Goal: Find contact information: Find contact information

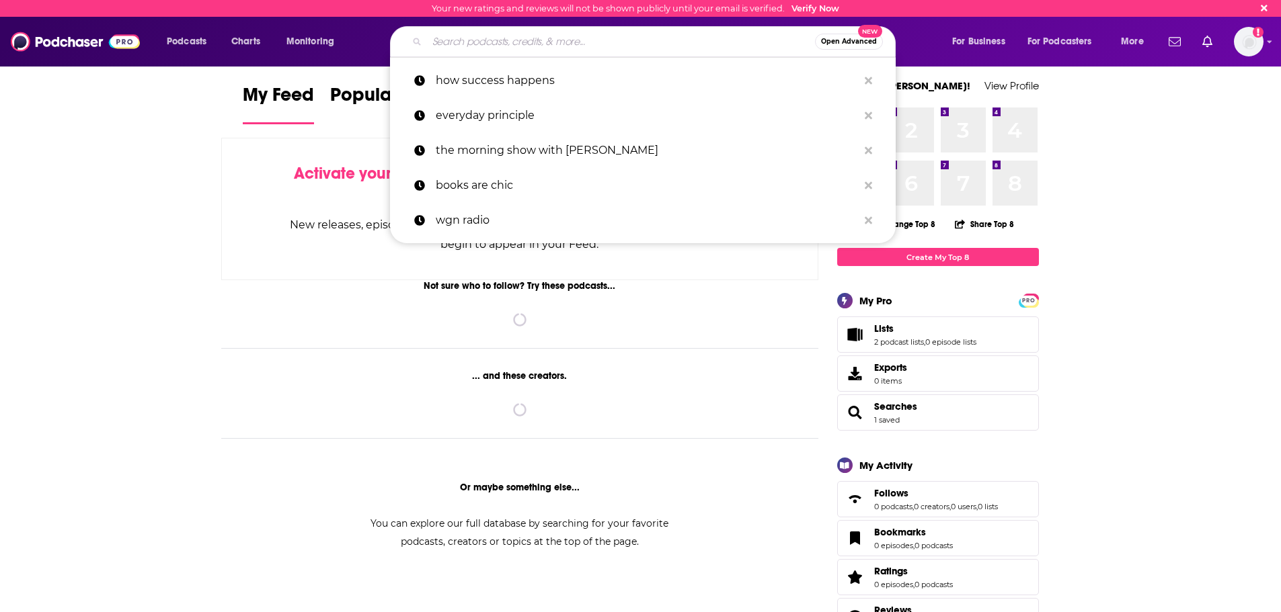
drag, startPoint x: 529, startPoint y: 42, endPoint x: 532, endPoint y: 28, distance: 14.4
click at [529, 42] on input "Search podcasts, credits, & more..." at bounding box center [621, 42] width 388 height 22
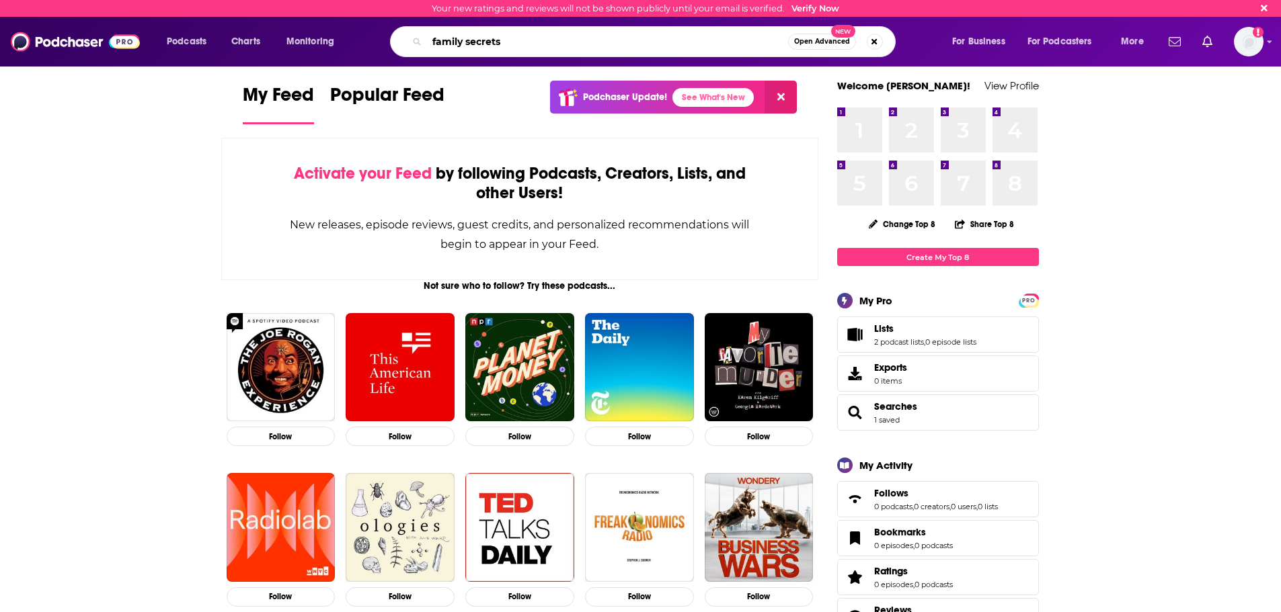
type input "family secrets"
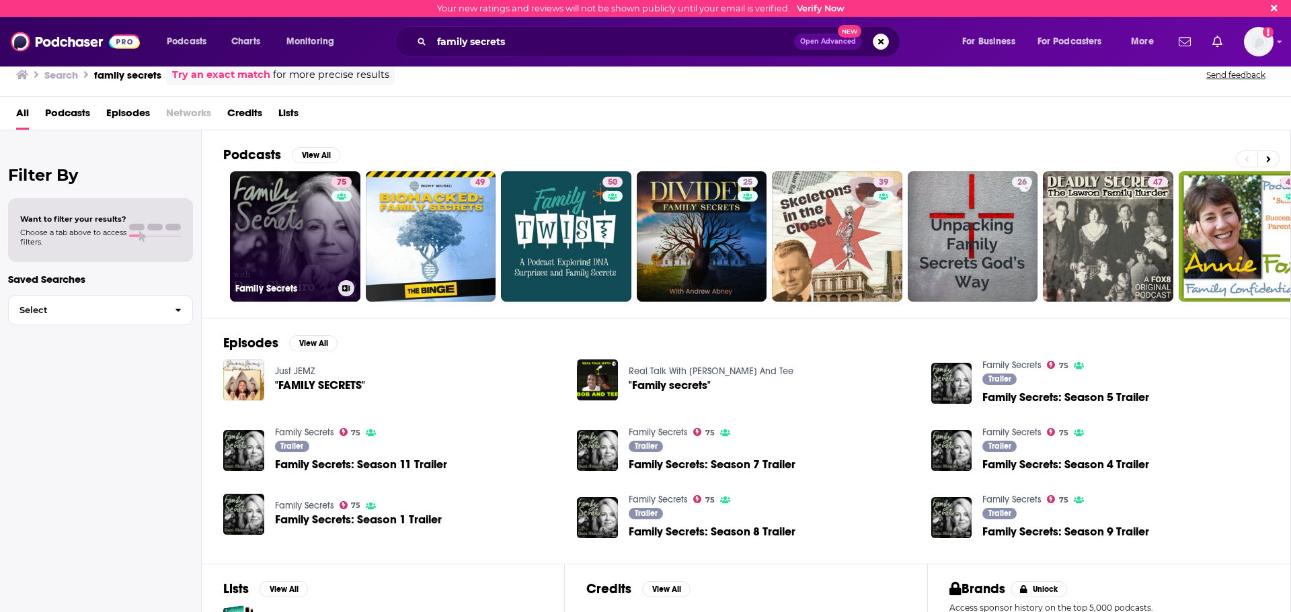
click at [290, 219] on link "75 Family Secrets" at bounding box center [295, 236] width 130 height 130
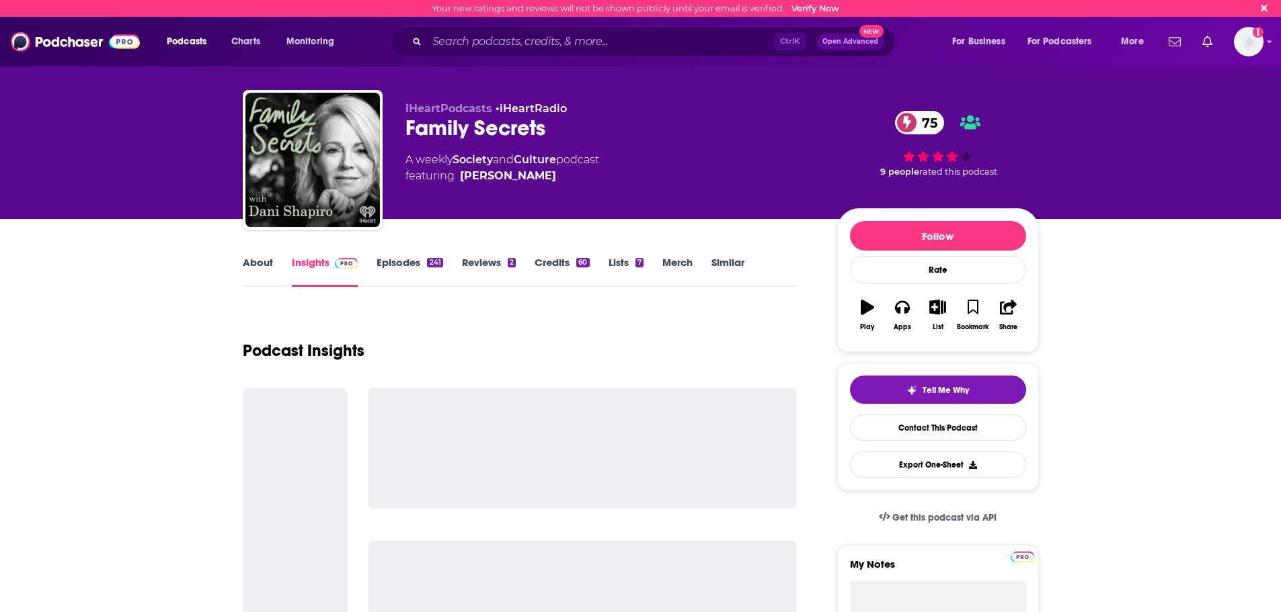
click at [409, 273] on link "Episodes 241" at bounding box center [410, 271] width 66 height 31
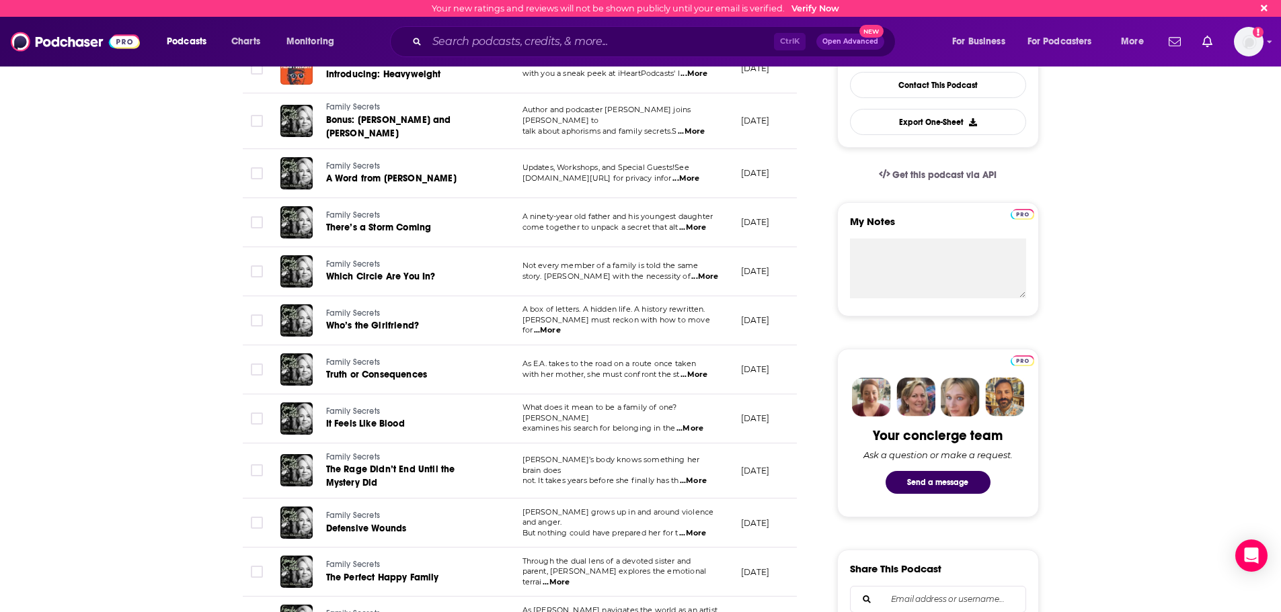
scroll to position [67, 0]
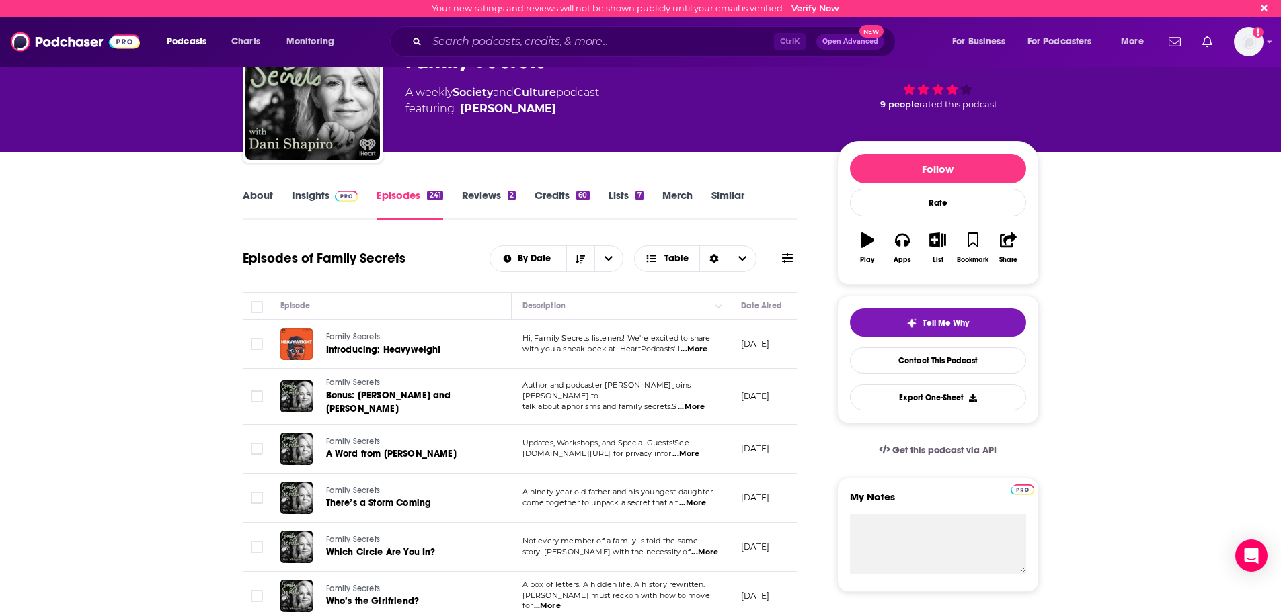
click at [319, 208] on link "Insights" at bounding box center [325, 204] width 67 height 31
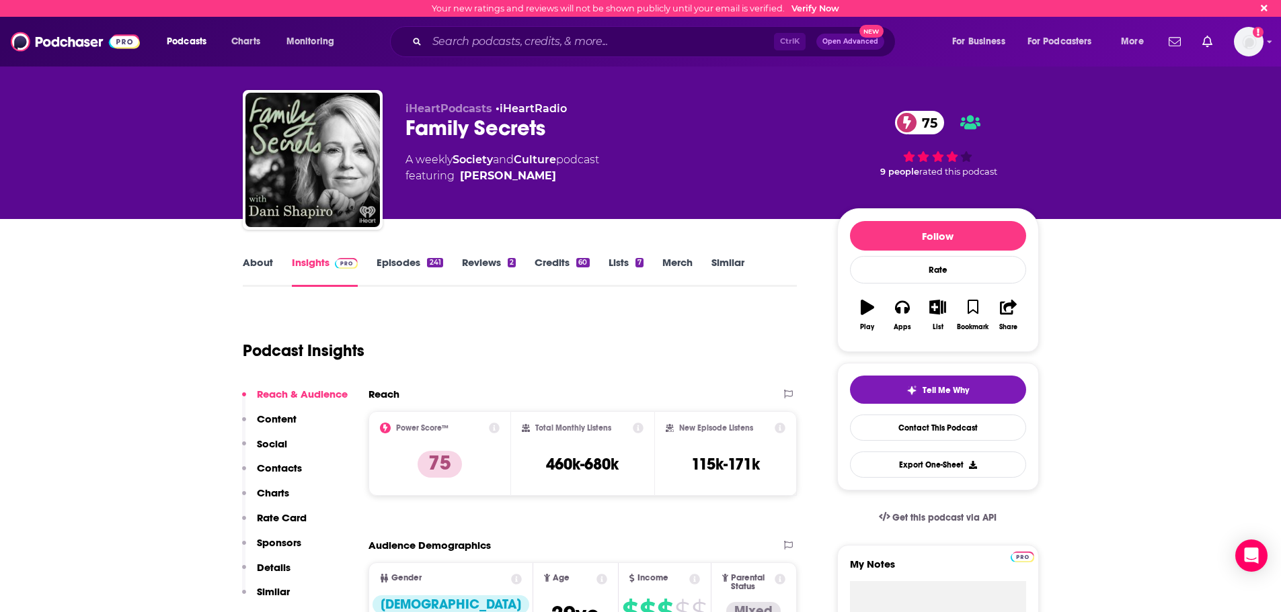
click at [284, 468] on p "Contacts" at bounding box center [279, 468] width 45 height 13
click at [268, 274] on link "About" at bounding box center [258, 271] width 30 height 31
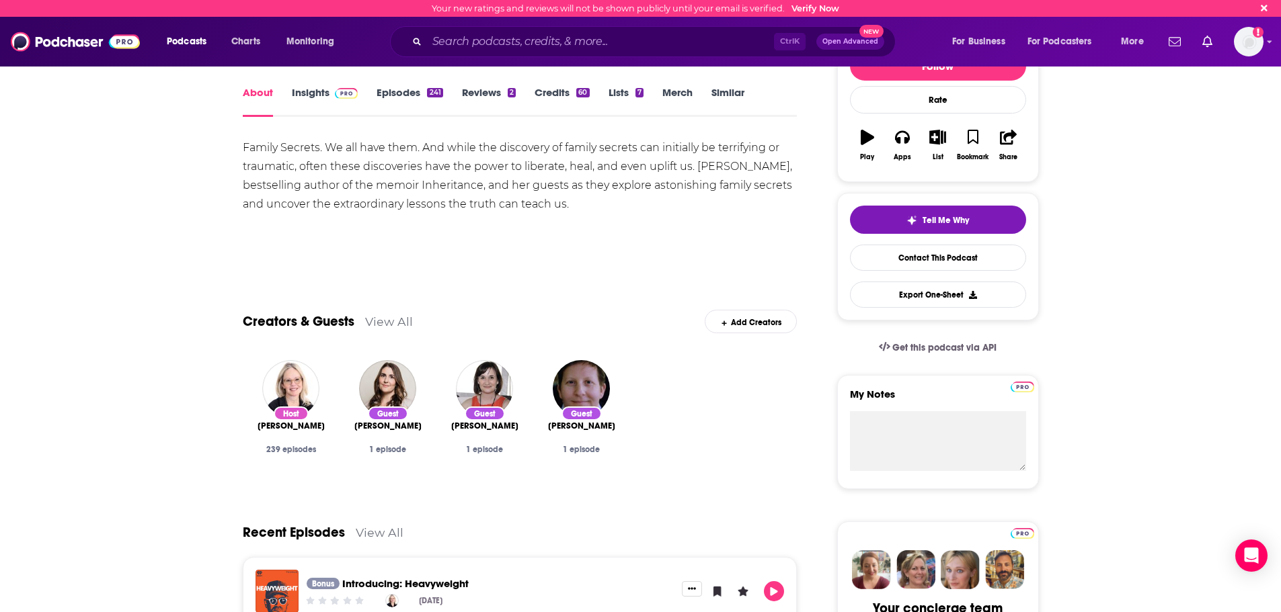
scroll to position [67, 0]
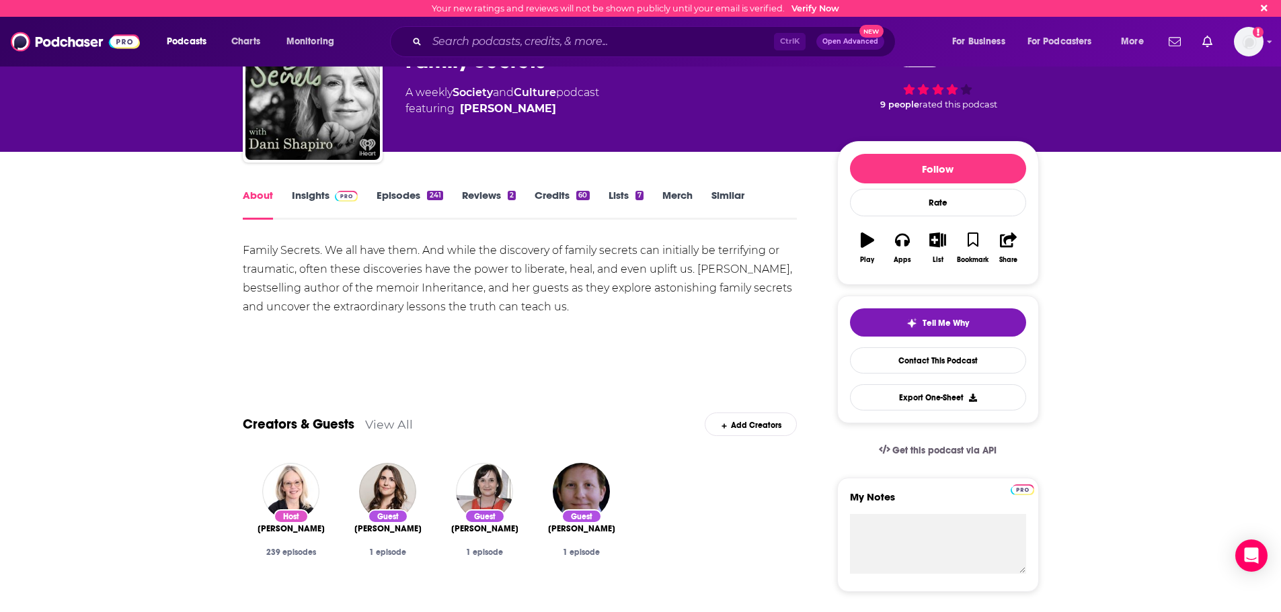
click at [313, 211] on link "Insights" at bounding box center [325, 204] width 67 height 31
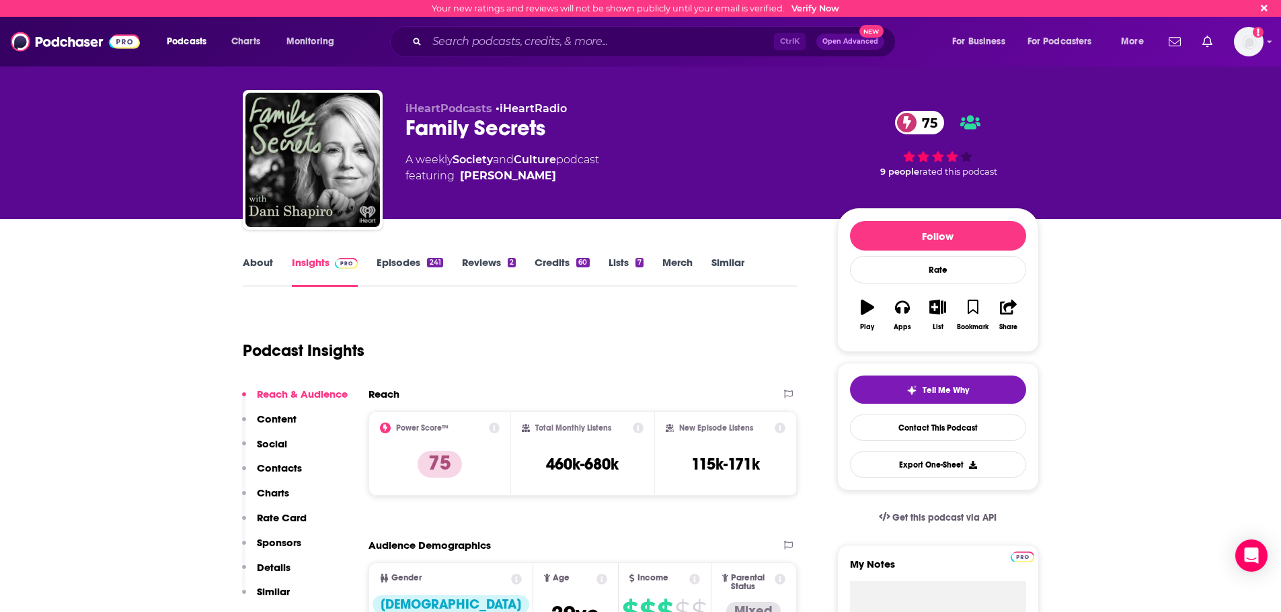
click at [292, 467] on p "Contacts" at bounding box center [279, 468] width 45 height 13
